Goal: Information Seeking & Learning: Learn about a topic

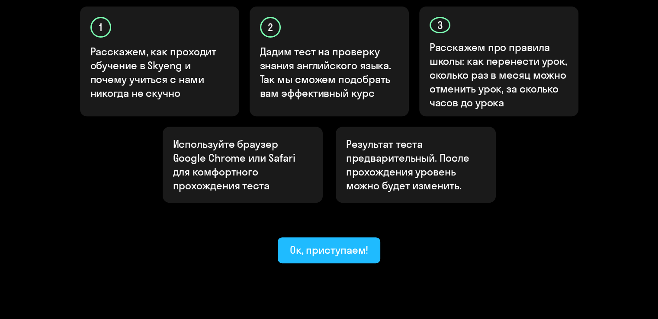
click at [330, 243] on div "Ок, приступаем!" at bounding box center [329, 250] width 79 height 14
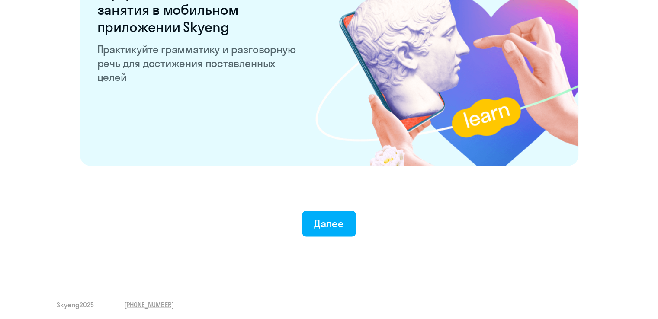
scroll to position [1685, 0]
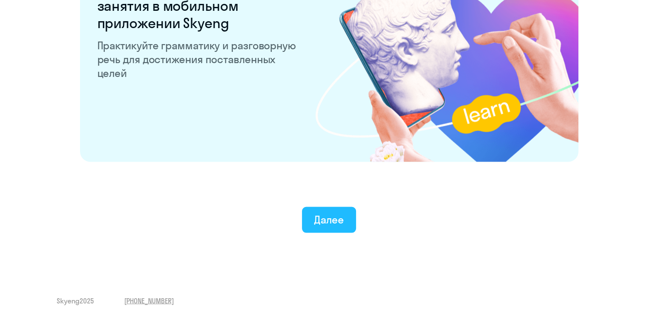
click at [321, 216] on div "Далее" at bounding box center [329, 220] width 30 height 14
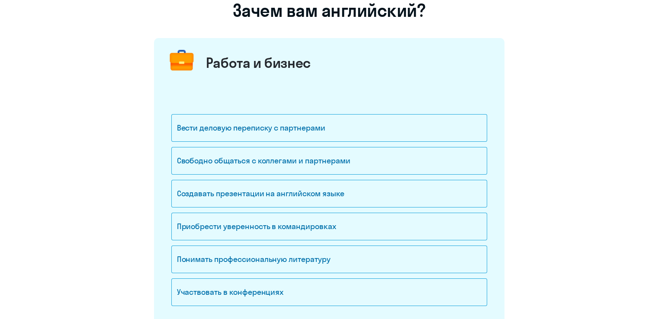
scroll to position [84, 0]
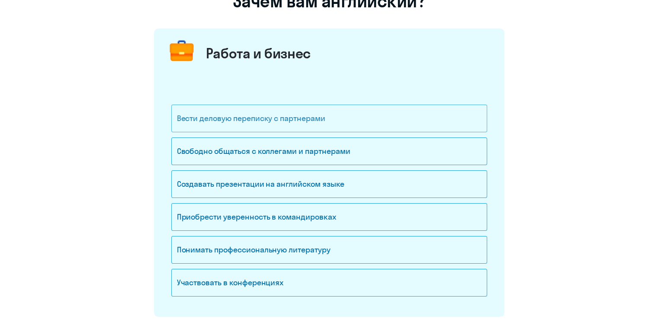
click at [302, 123] on div "Вести деловую переписку с партнерами" at bounding box center [329, 119] width 316 height 28
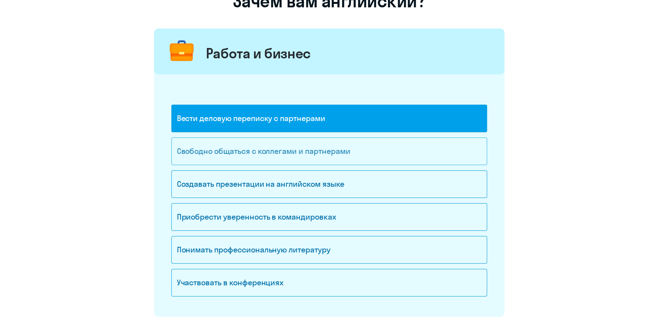
click at [301, 151] on div "Свободно общаться с коллегами и партнерами" at bounding box center [329, 151] width 316 height 28
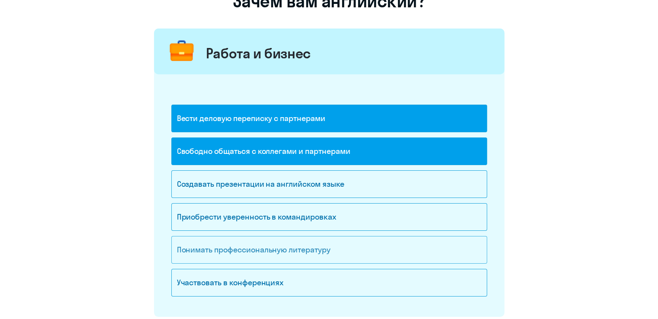
click at [273, 250] on div "Понимать профессиональную литературу" at bounding box center [329, 250] width 316 height 28
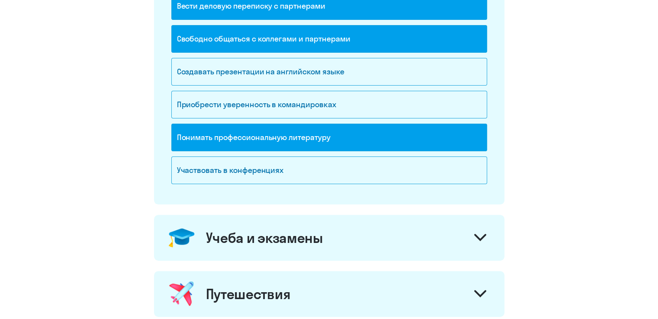
scroll to position [198, 0]
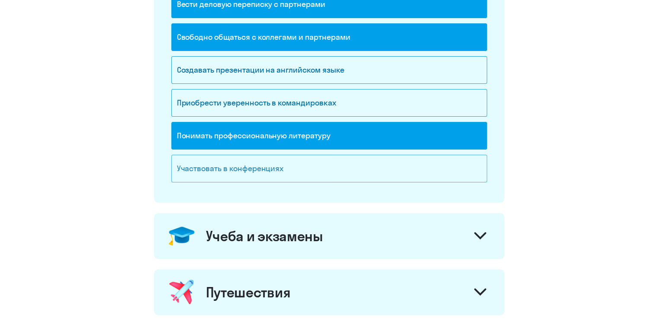
click at [259, 167] on div "Участвовать в конференциях" at bounding box center [329, 169] width 316 height 28
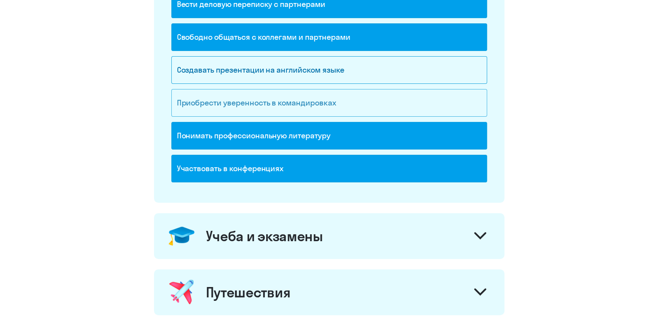
click at [274, 104] on div "Приобрести уверенность в командировках" at bounding box center [329, 103] width 316 height 28
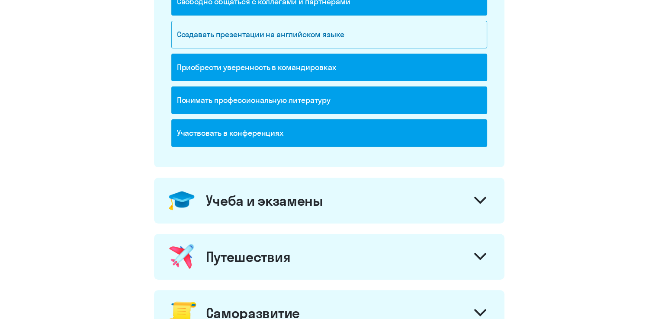
scroll to position [235, 0]
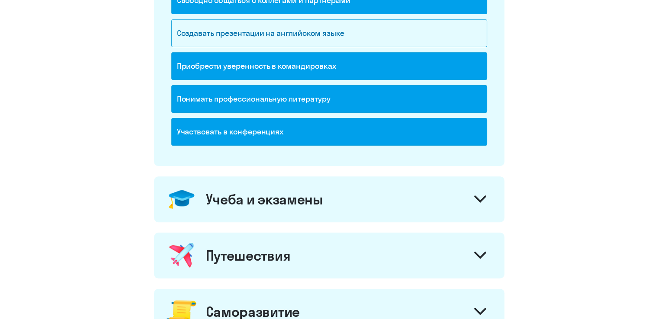
click at [325, 201] on div "Учеба и экзамены" at bounding box center [329, 199] width 350 height 46
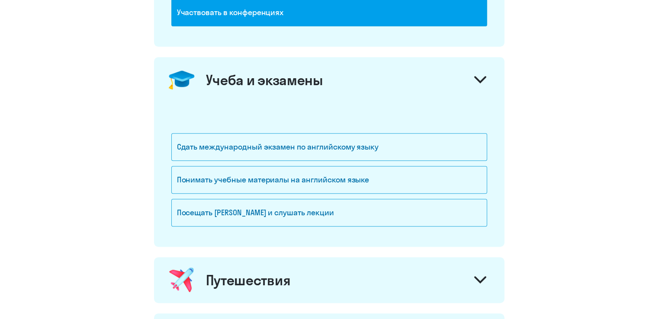
scroll to position [355, 0]
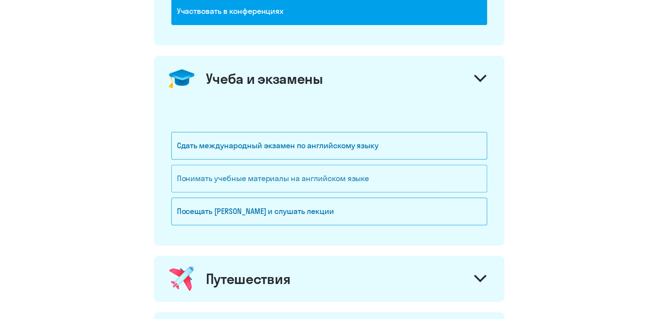
click at [306, 174] on div "Понимать учебные материалы на английском языке" at bounding box center [329, 179] width 316 height 28
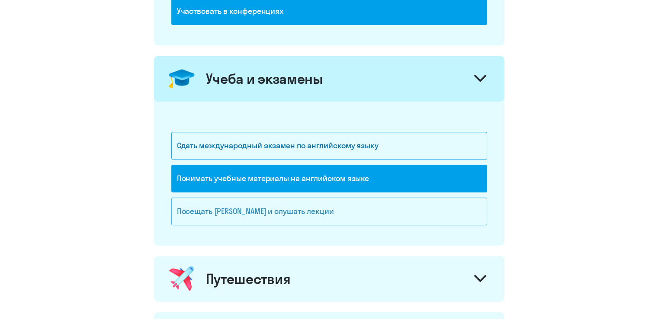
click at [292, 214] on div "Посещать [PERSON_NAME] и слушать лекции" at bounding box center [329, 212] width 316 height 28
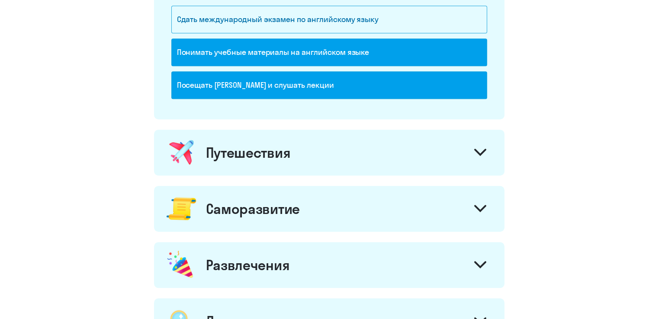
scroll to position [483, 0]
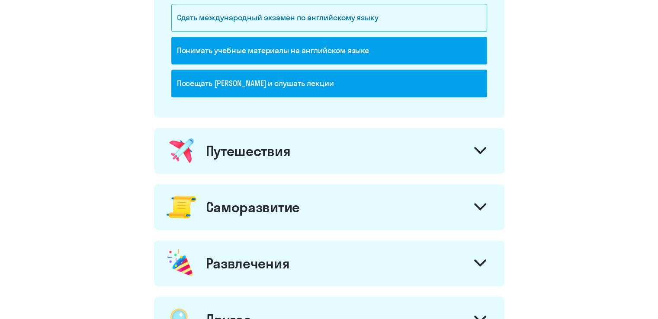
click at [285, 147] on div "Путешествия" at bounding box center [248, 150] width 85 height 17
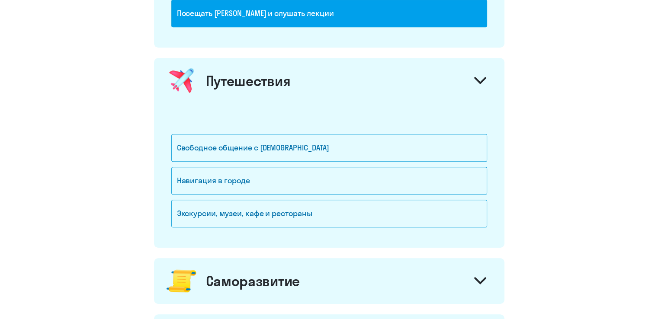
scroll to position [554, 0]
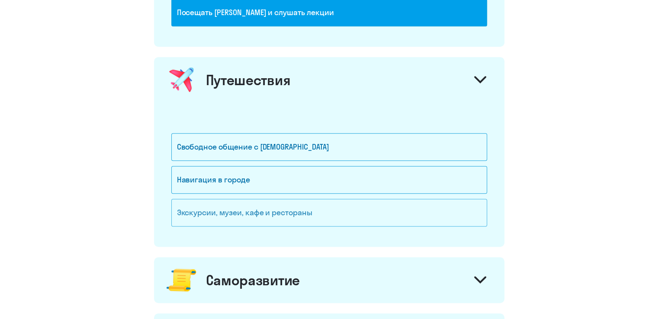
click at [279, 206] on div "Экскурсии, музеи, кафе и рестораны" at bounding box center [329, 213] width 316 height 28
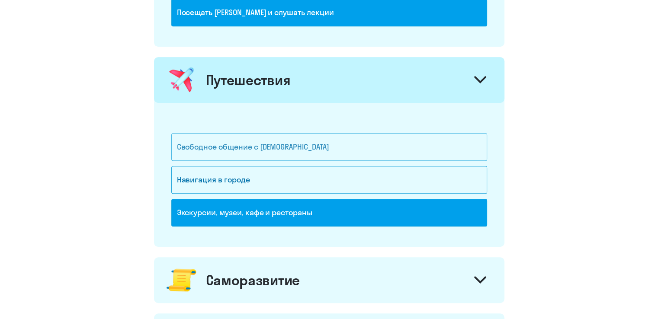
click at [277, 146] on div "Свободное общение с [DEMOGRAPHIC_DATA]" at bounding box center [329, 147] width 316 height 28
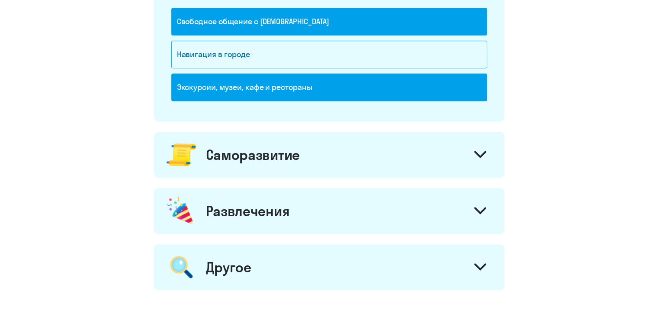
scroll to position [680, 0]
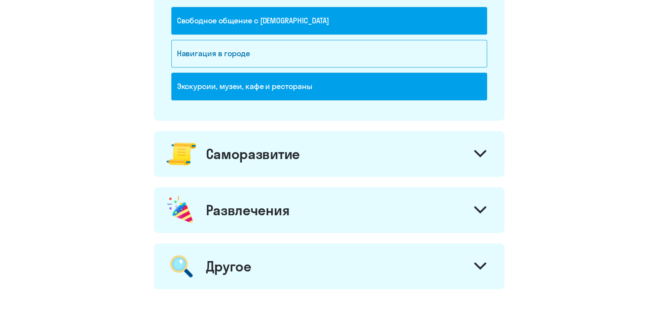
click at [268, 163] on div "Саморазвитие" at bounding box center [329, 154] width 350 height 46
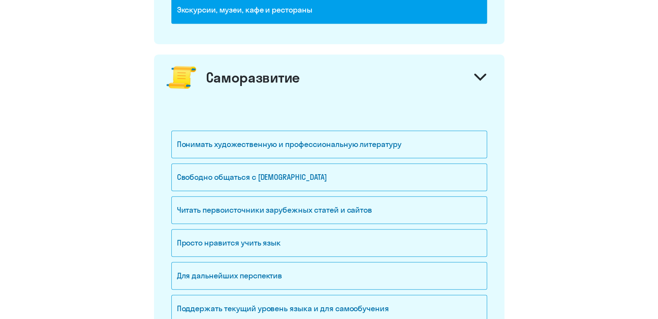
scroll to position [759, 0]
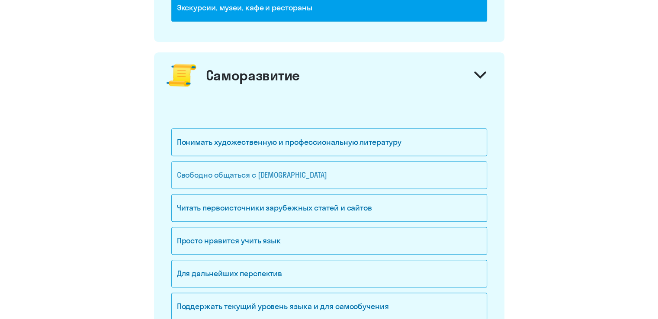
click at [258, 177] on div "Свободно общаться с [DEMOGRAPHIC_DATA]" at bounding box center [329, 175] width 316 height 28
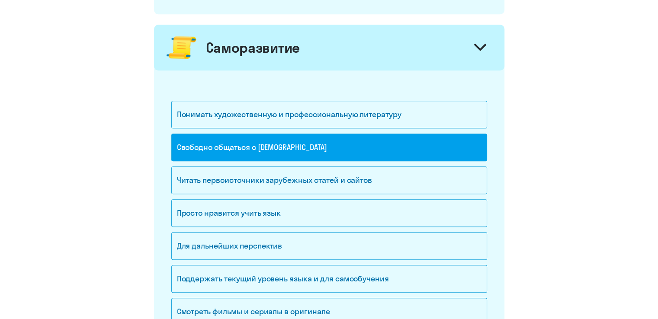
scroll to position [788, 0]
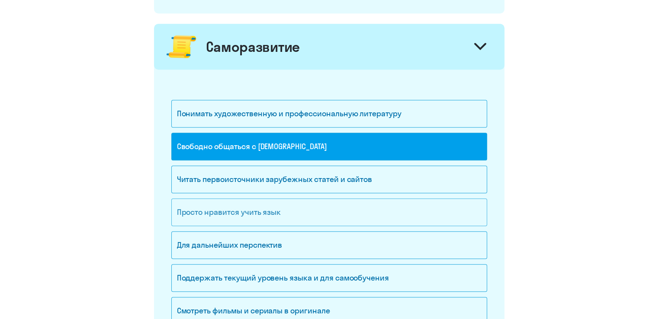
click at [240, 211] on div "Просто нравится учить язык" at bounding box center [329, 212] width 316 height 28
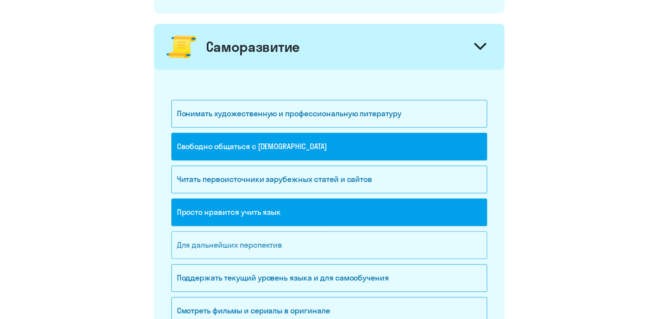
click at [236, 237] on div "Для дальнейших перспектив" at bounding box center [329, 245] width 316 height 28
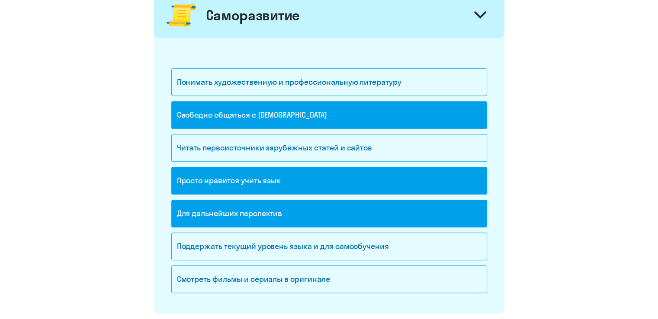
scroll to position [821, 0]
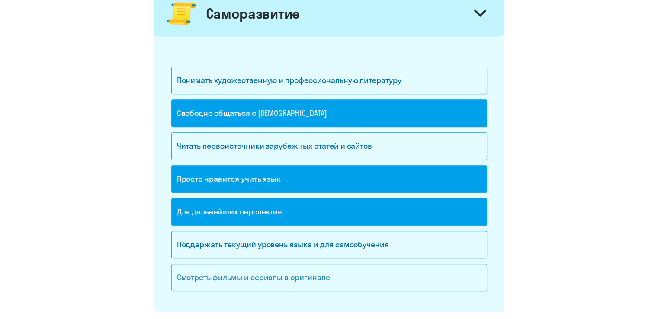
click at [222, 271] on div "Смотреть фильмы и сериалы в оригинале" at bounding box center [329, 278] width 316 height 28
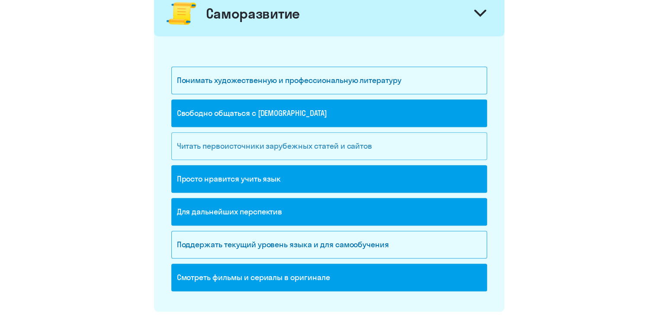
click at [235, 149] on div "Читать первоисточники зарубежных статей и сайтов" at bounding box center [329, 146] width 316 height 28
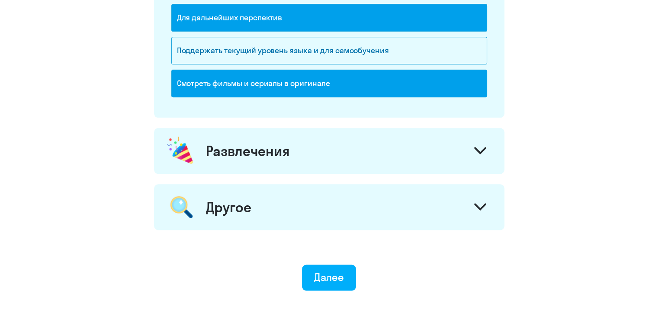
scroll to position [1016, 0]
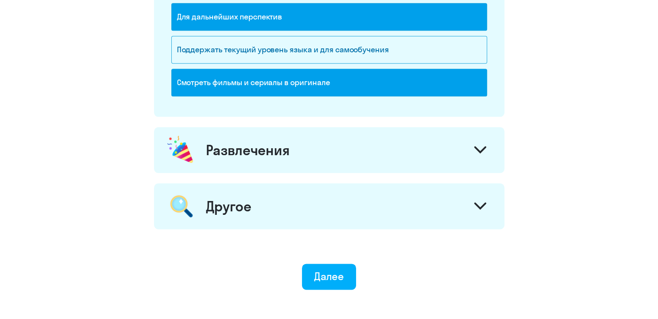
click at [234, 150] on div "Развлечения" at bounding box center [248, 149] width 84 height 17
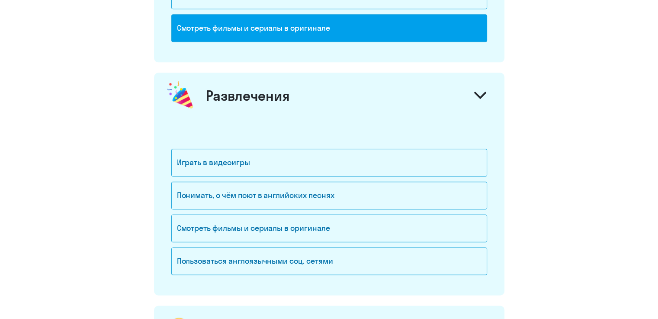
scroll to position [1072, 0]
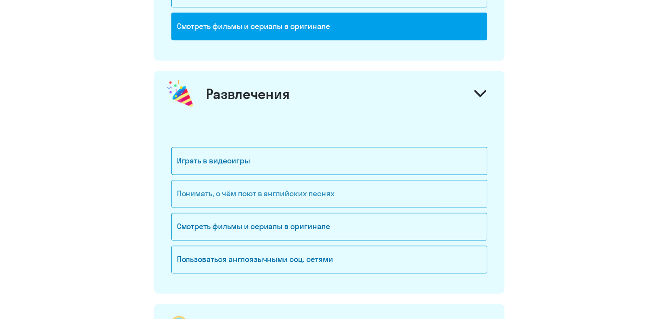
click at [233, 194] on div "Понимать, о чём поют в английских песнях" at bounding box center [329, 194] width 316 height 28
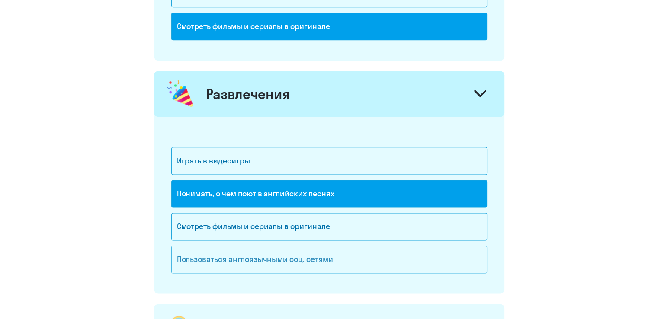
click at [227, 249] on div "Пользоваться англоязычными соц. сетями" at bounding box center [329, 260] width 316 height 28
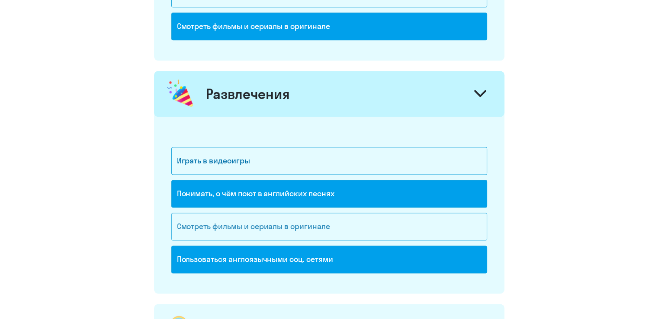
click at [233, 223] on div "Смотреть фильмы и сериалы в оригинале" at bounding box center [329, 227] width 316 height 28
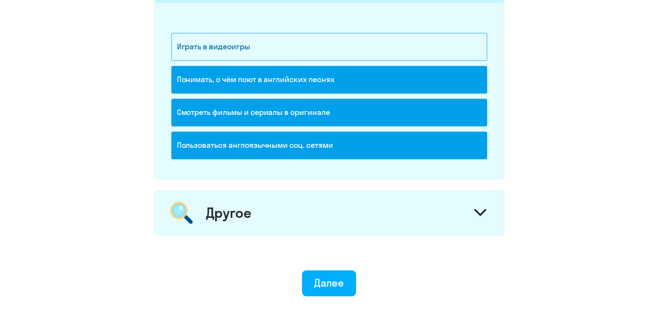
scroll to position [1242, 0]
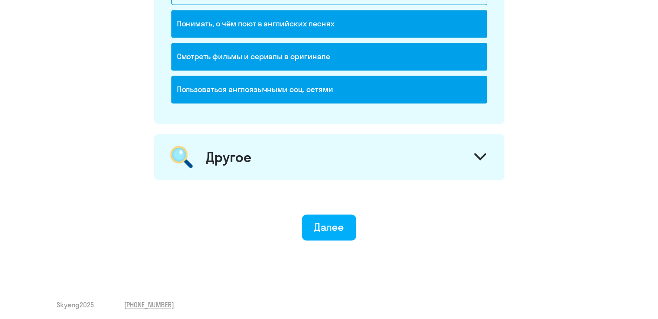
click at [252, 161] on div "Другое" at bounding box center [329, 157] width 350 height 46
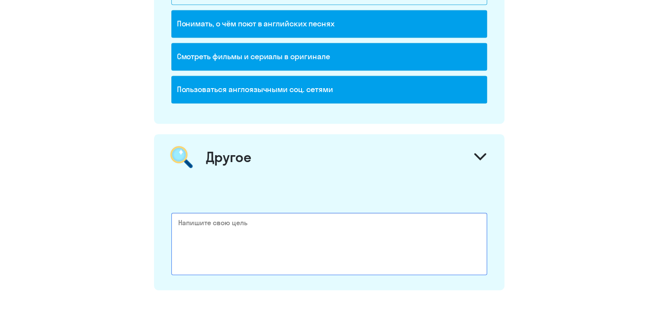
click at [236, 217] on textarea at bounding box center [329, 244] width 316 height 62
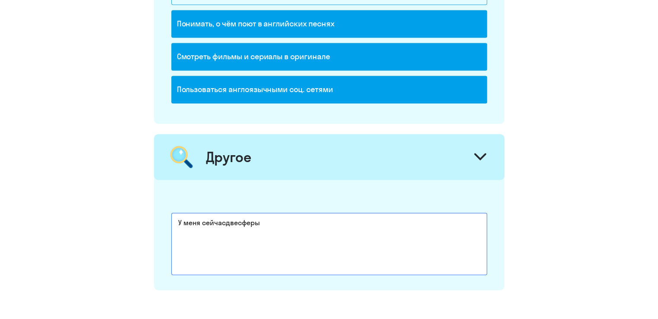
click at [237, 222] on textarea "У меня сейчасдвесферы" at bounding box center [329, 244] width 316 height 62
click at [224, 218] on textarea "У меня сейчасдве сферы" at bounding box center [329, 244] width 316 height 62
click at [236, 218] on textarea "У меня сейчас две сферы" at bounding box center [329, 244] width 316 height 62
click at [294, 223] on textarea "У меня сейчас две разные сферы" at bounding box center [329, 244] width 316 height 62
click at [182, 228] on textarea "У меня сейчас две разные сферы в работе: 1.GIS" at bounding box center [329, 244] width 316 height 62
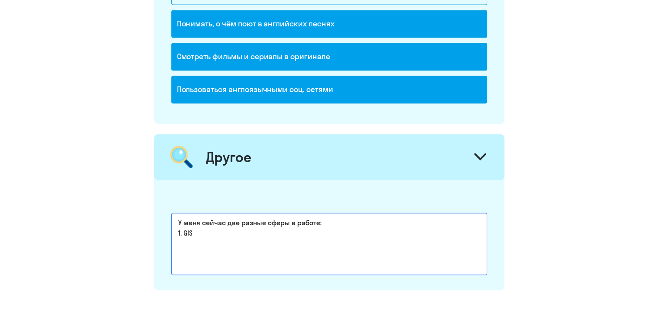
click at [194, 231] on textarea "У меня сейчас две разные сферы в работе: 1. GIS" at bounding box center [329, 244] width 316 height 62
click at [183, 227] on textarea "У меня сейчас две разные сферы в работе: 1. GIS,I" at bounding box center [329, 244] width 316 height 62
click at [233, 227] on textarea "У меня сейчас две разные сферы в работе: 1. На стыке GIS,I" at bounding box center [329, 244] width 316 height 62
click at [281, 227] on textarea "У меня сейчас две разные сферы в работе: 1. На стыке GIS, IT, строительства, ка…" at bounding box center [329, 244] width 316 height 62
click at [287, 226] on textarea "У меня сейчас две разные сферы в работе: 1. На стыке GIS, IT, строительства, ка…" at bounding box center [329, 244] width 316 height 62
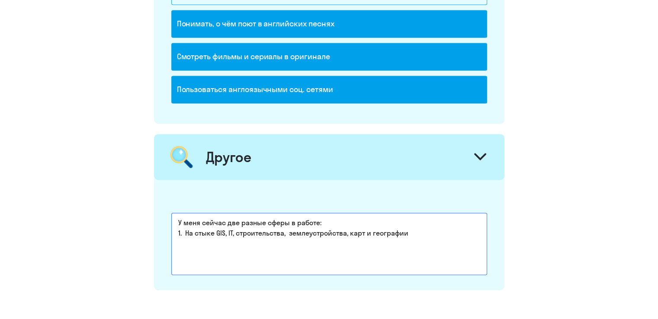
click at [412, 230] on textarea "У меня сейчас две разные сферы в работе: 1. На стыке GIS, IT, строительства, зе…" at bounding box center [329, 244] width 316 height 62
click at [240, 239] on textarea "У меня сейчас две разные сферы в работе: 1. На стыке GIS, IT, строительства, зе…" at bounding box center [329, 244] width 316 height 62
click at [348, 241] on textarea "У меня сейчас две разные сферы в работе: 1. На стыке GIS, IT, строительства, зе…" at bounding box center [329, 244] width 316 height 62
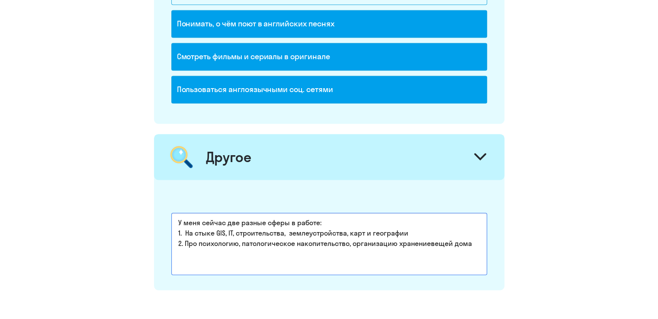
click at [429, 239] on textarea "У меня сейчас две разные сферы в работе: 1. На стыке GIS, IT, строительства, зе…" at bounding box center [329, 244] width 316 height 62
click at [471, 243] on textarea "У меня сейчас две разные сферы в работе: 1. На стыке GIS, IT, строительства, зе…" at bounding box center [329, 244] width 316 height 62
click at [268, 250] on textarea "У меня сейчас две разные сферы в работе: 1. На стыке GIS, IT, строительства, зе…" at bounding box center [329, 244] width 316 height 62
click at [232, 251] on textarea "У меня сейчас две разные сферы в работе: 1. На стыке GIS, IT, строительства, зе…" at bounding box center [329, 244] width 316 height 62
click at [300, 251] on textarea "У меня сейчас две разные сферы в работе: 1. На стыке GIS, IT, строительства, зе…" at bounding box center [329, 244] width 316 height 62
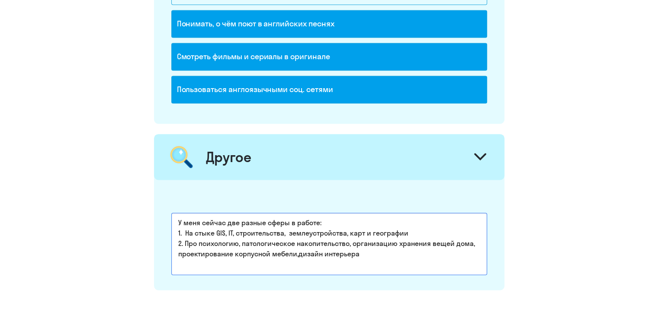
click at [298, 251] on textarea "У меня сейчас две разные сферы в работе: 1. На стыке GIS, IT, строительства, зе…" at bounding box center [329, 244] width 316 height 62
click at [361, 252] on textarea "У меня сейчас две разные сферы в работе: 1. На стыке GIS, IT, строительства, зе…" at bounding box center [329, 244] width 316 height 62
click at [412, 230] on textarea "У меня сейчас две разные сферы в работе: 1. На стыке GIS, IT, строительства, зе…" at bounding box center [329, 244] width 316 height 62
click at [364, 252] on textarea "У меня сейчас две разные сферы в работе: 1. На стыке GIS, IT, строительства, зе…" at bounding box center [329, 244] width 316 height 62
click at [269, 260] on textarea "У меня сейчас две разные сферы в работе: 1. На стыке GIS, IT, строительства, зе…" at bounding box center [329, 244] width 316 height 62
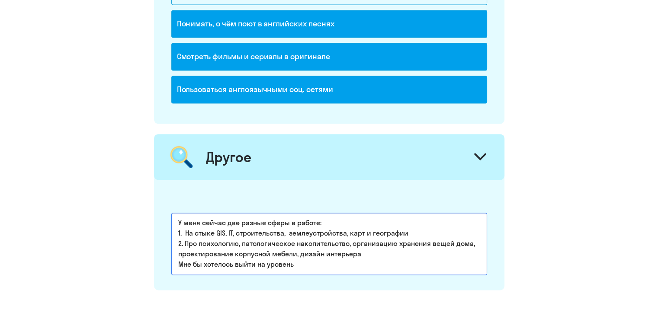
click at [309, 262] on textarea "У меня сейчас две разные сферы в работе: 1. На стыке GIS, IT, строительства, зе…" at bounding box center [329, 244] width 316 height 62
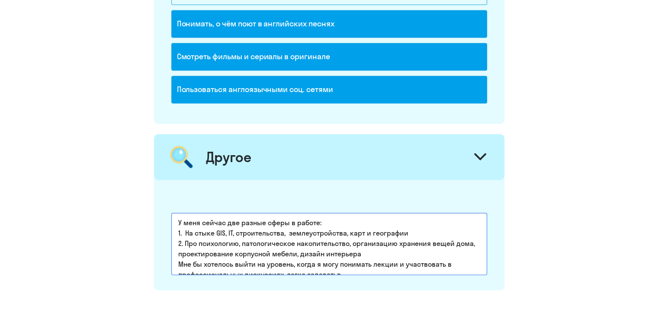
scroll to position [4, 0]
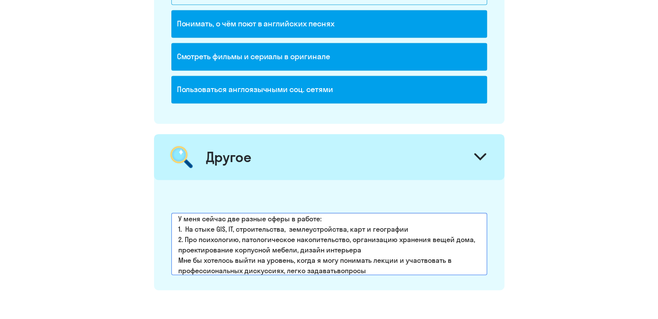
click at [336, 266] on textarea "У меня сейчас две разные сферы в работе: 1. На стыке GIS, IT, строительства, зе…" at bounding box center [329, 244] width 316 height 62
click at [370, 267] on textarea "У меня сейчас две разные сферы в работе: 1. На стыке GIS, IT, строительства, зе…" at bounding box center [329, 244] width 316 height 62
click at [373, 266] on textarea "У меня сейчас две разные сферы в работе: 1. На стыке GIS, IT, строительства, зе…" at bounding box center [329, 244] width 316 height 62
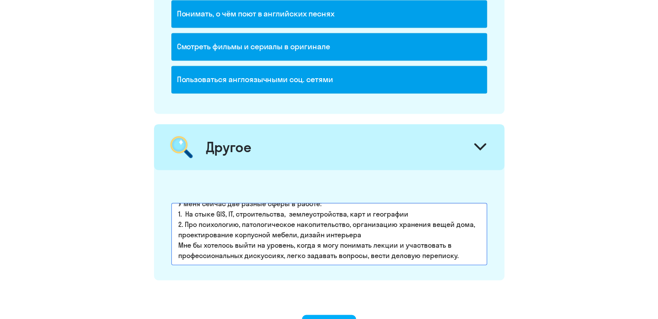
scroll to position [1252, 0]
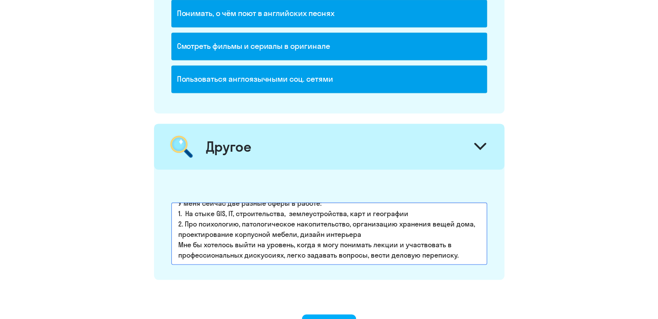
click at [460, 252] on textarea "У меня сейчас две разные сферы в работе: 1. На стыке GIS, IT, строительства, зе…" at bounding box center [329, 233] width 316 height 62
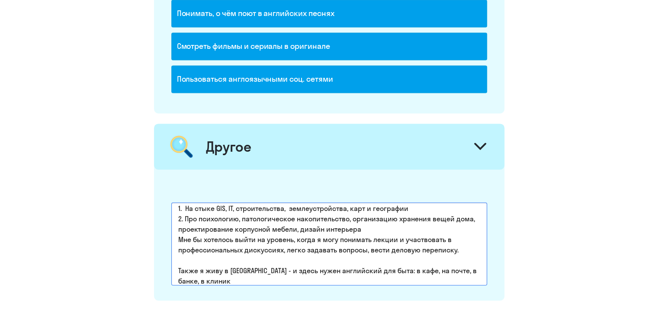
scroll to position [9, 0]
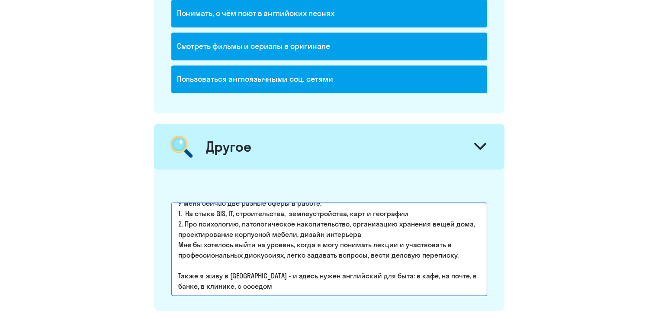
click at [207, 280] on textarea "У меня сейчас две разные сферы в работе: 1. На стыке GIS, IT, строительства, зе…" at bounding box center [329, 248] width 316 height 93
click at [342, 281] on textarea "У меня сейчас две разные сферы в работе: 1. На стыке GIS, IT, строительства, зе…" at bounding box center [329, 248] width 316 height 93
click at [344, 282] on textarea "У меня сейчас две разные сферы в работе: 1. На стыке GIS, IT, строительства, зе…" at bounding box center [329, 248] width 316 height 93
click at [382, 283] on textarea "У меня сейчас две разные сферы в работе: 1. На стыке GIS, IT, строительства, зе…" at bounding box center [329, 248] width 316 height 93
click at [336, 283] on textarea "У меня сейчас две разные сферы в работе: 1. На стыке GIS, IT, строительства, зе…" at bounding box center [329, 248] width 316 height 93
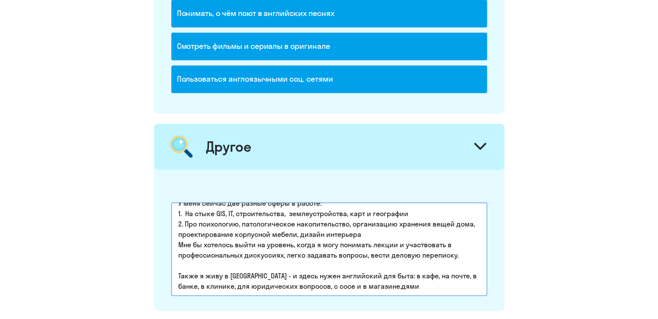
click at [320, 282] on textarea "У меня сейчас две разные сферы в работе: 1. На стыке GIS, IT, строительства, зе…" at bounding box center [329, 248] width 316 height 93
click at [411, 281] on textarea "У меня сейчас две разные сферы в работе: 1. На стыке GIS, IT, строительства, зе…" at bounding box center [329, 248] width 316 height 93
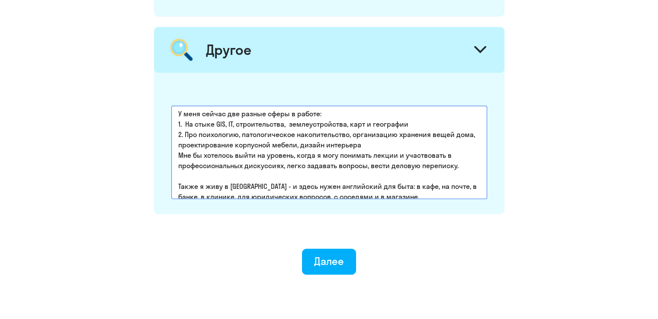
scroll to position [0, 0]
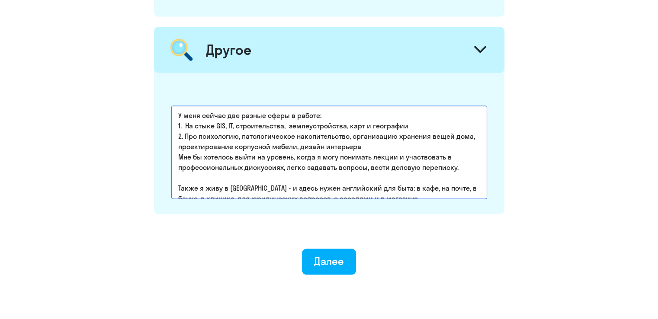
click at [404, 121] on textarea "У меня сейчас две разные сферы в работе: 1. На стыке GIS, IT, строительства, зе…" at bounding box center [329, 151] width 316 height 93
click at [361, 144] on textarea "У меня сейчас две разные сферы в работе: 1. На стыке GIS, IT, строительства, зе…" at bounding box center [329, 151] width 316 height 93
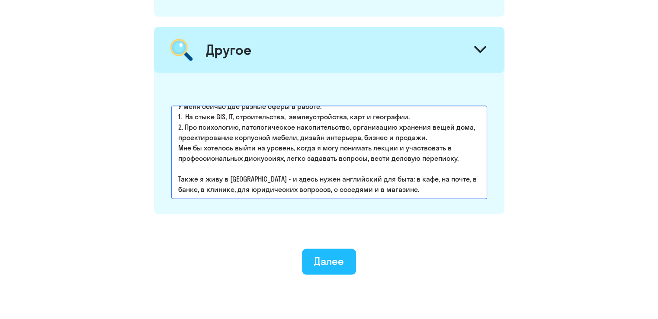
type textarea "У меня сейчас две разные сферы в работе: 1. На стыке GIS, IT, строительства, зе…"
click at [322, 259] on div "Далее" at bounding box center [329, 261] width 30 height 14
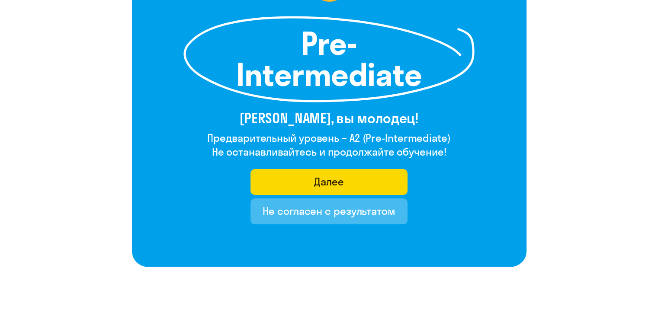
scroll to position [130, 0]
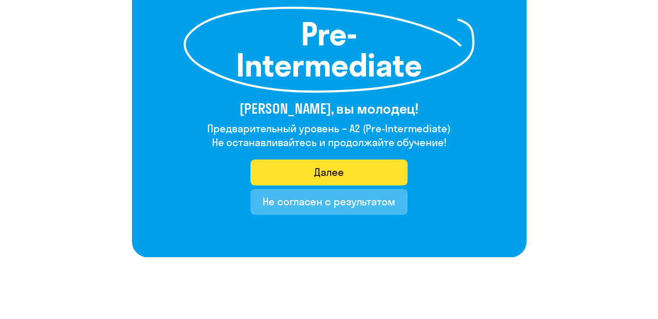
click at [289, 172] on button "Далее" at bounding box center [328, 173] width 157 height 26
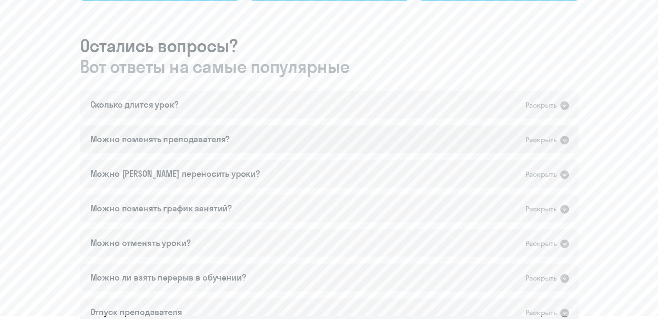
scroll to position [476, 0]
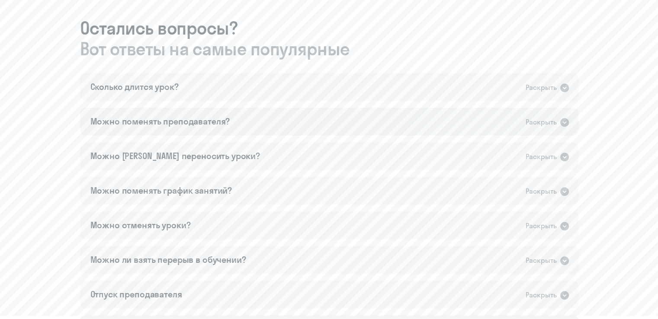
click at [278, 124] on div "Можно поменять преподавателя? Раскрыть" at bounding box center [329, 122] width 498 height 28
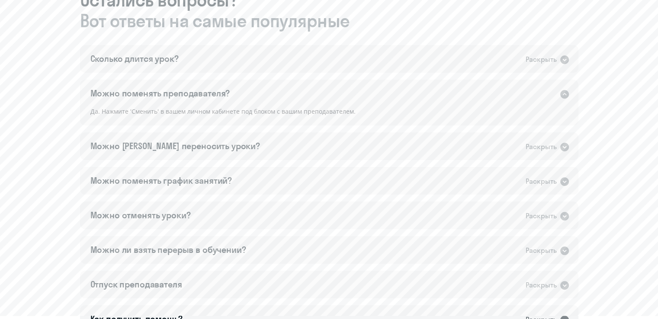
scroll to position [519, 0]
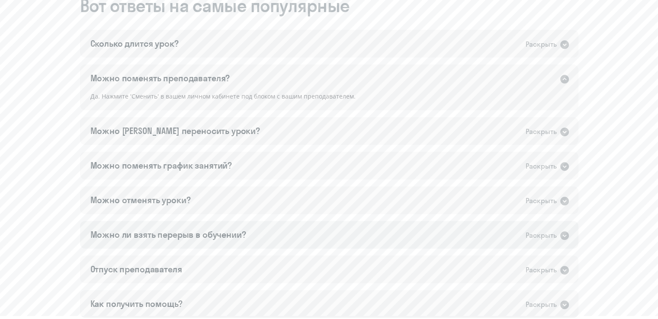
click at [269, 233] on div "Можно ли взять перерыв в обучении? Раскрыть" at bounding box center [329, 235] width 498 height 28
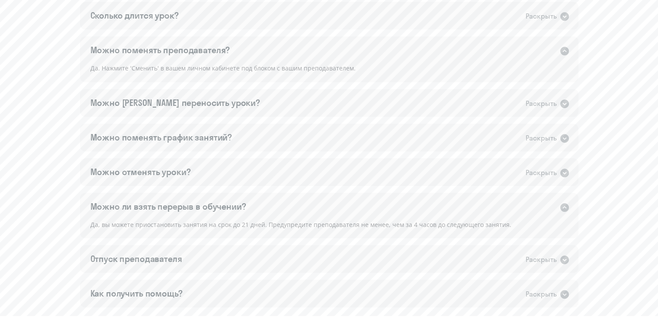
scroll to position [562, 0]
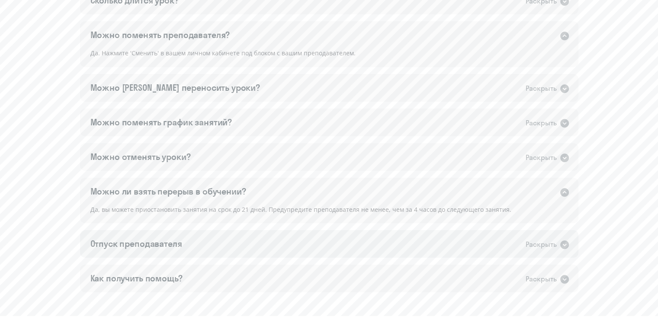
click at [304, 246] on div "Отпуск преподавателя Раскрыть" at bounding box center [329, 244] width 498 height 28
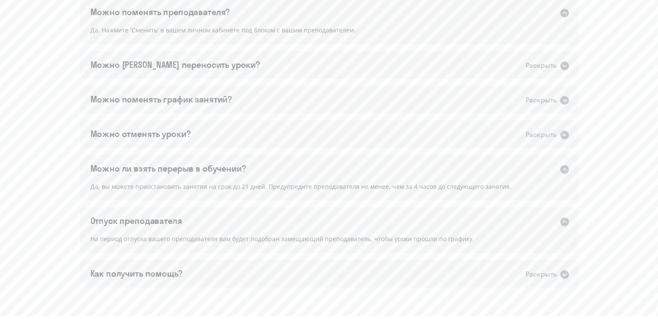
scroll to position [605, 0]
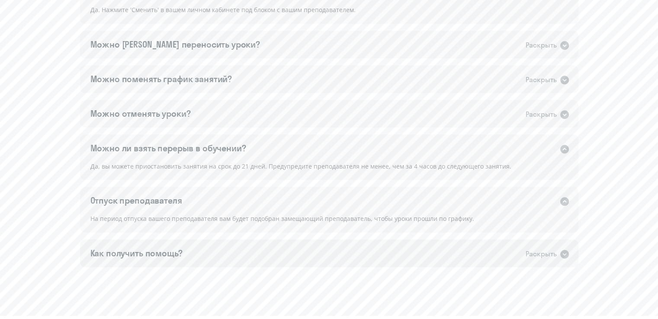
click at [241, 252] on div "Как получить помощь? Раскрыть" at bounding box center [329, 253] width 498 height 28
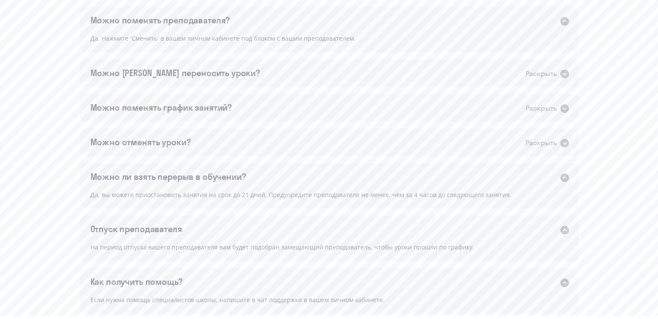
scroll to position [562, 0]
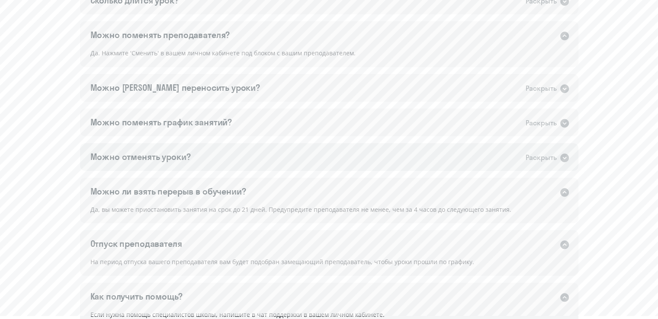
click at [227, 156] on div "Можно отменять уроки? Раскрыть" at bounding box center [329, 157] width 498 height 28
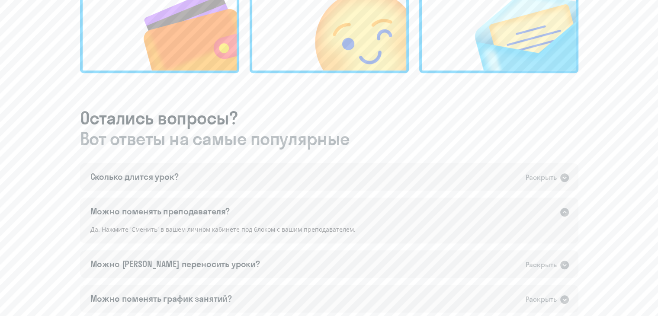
scroll to position [389, 0]
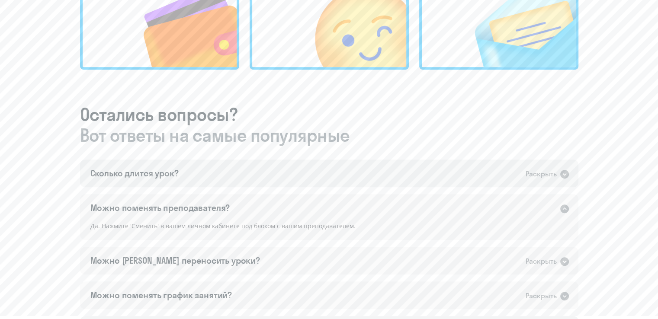
click at [201, 168] on div "Сколько длится урок? Раскрыть" at bounding box center [329, 174] width 498 height 28
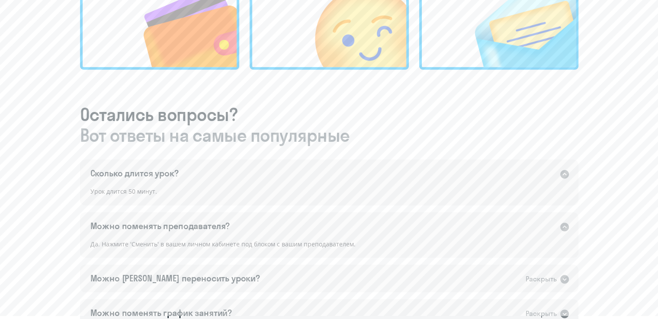
scroll to position [432, 0]
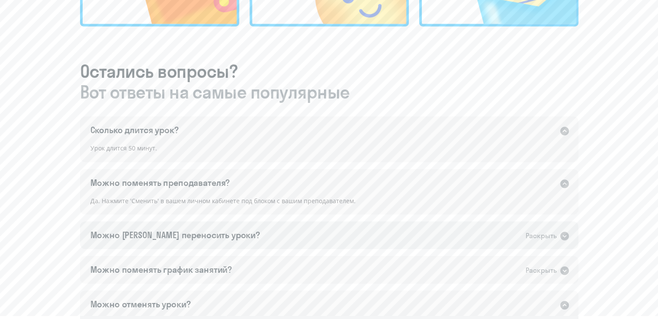
click at [166, 237] on div "Можно [PERSON_NAME] переносить уроки?" at bounding box center [174, 235] width 169 height 12
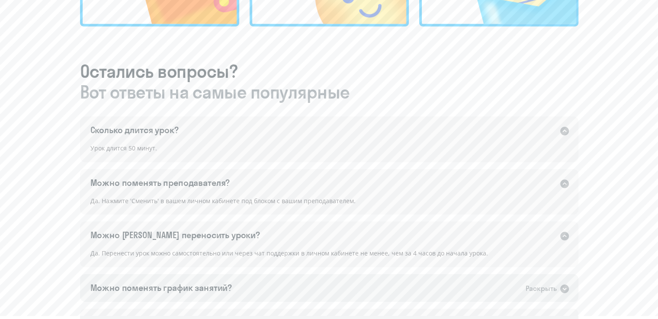
click at [160, 287] on div "Можно поменять график занятий?" at bounding box center [161, 288] width 142 height 12
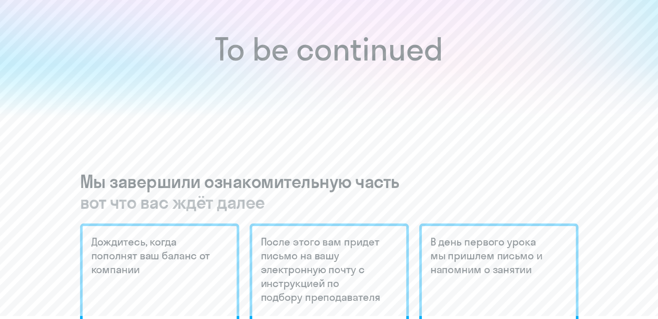
scroll to position [0, 0]
